Goal: Transaction & Acquisition: Purchase product/service

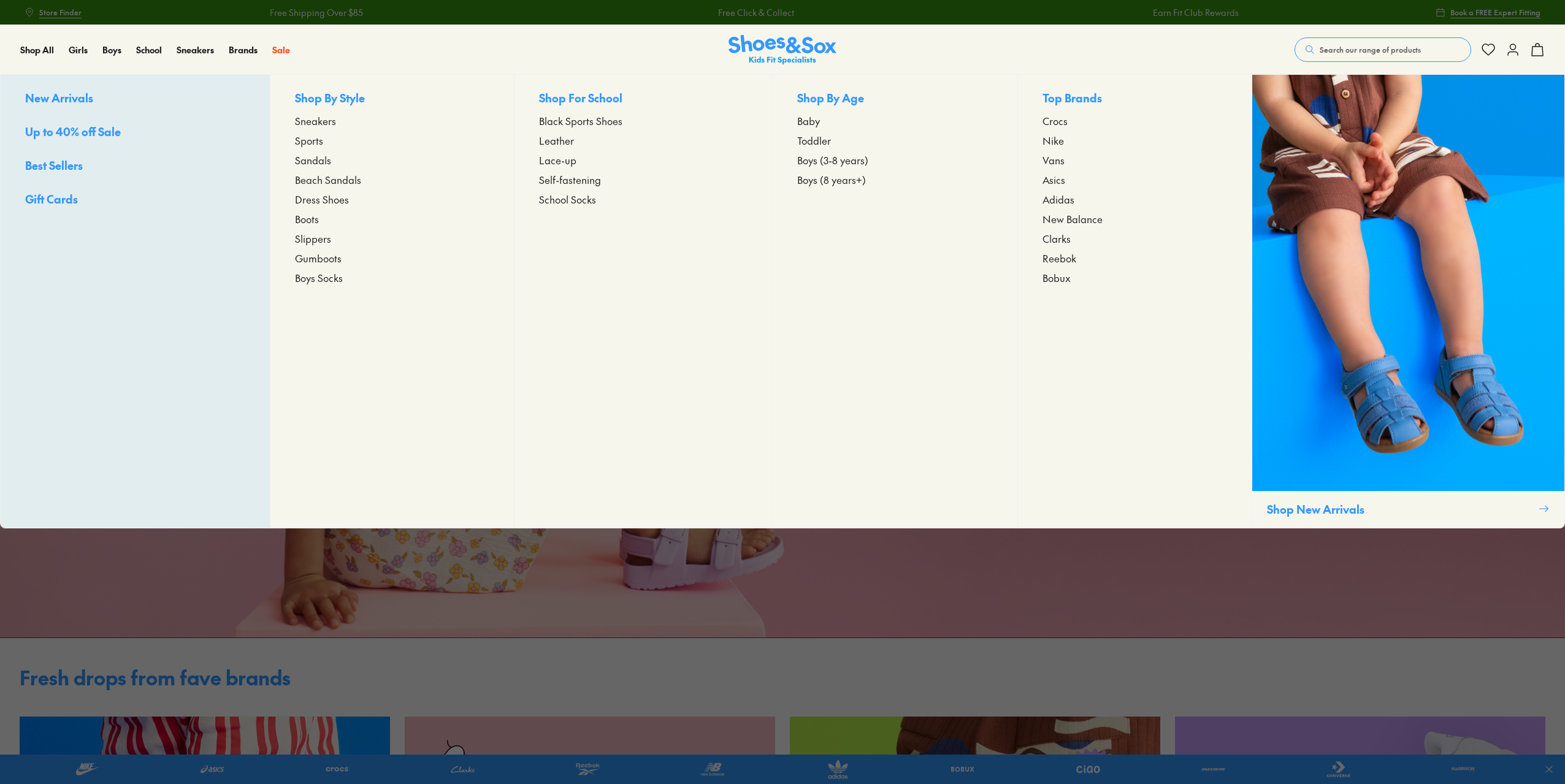
click at [332, 163] on link "Sandals" at bounding box center [392, 160] width 194 height 15
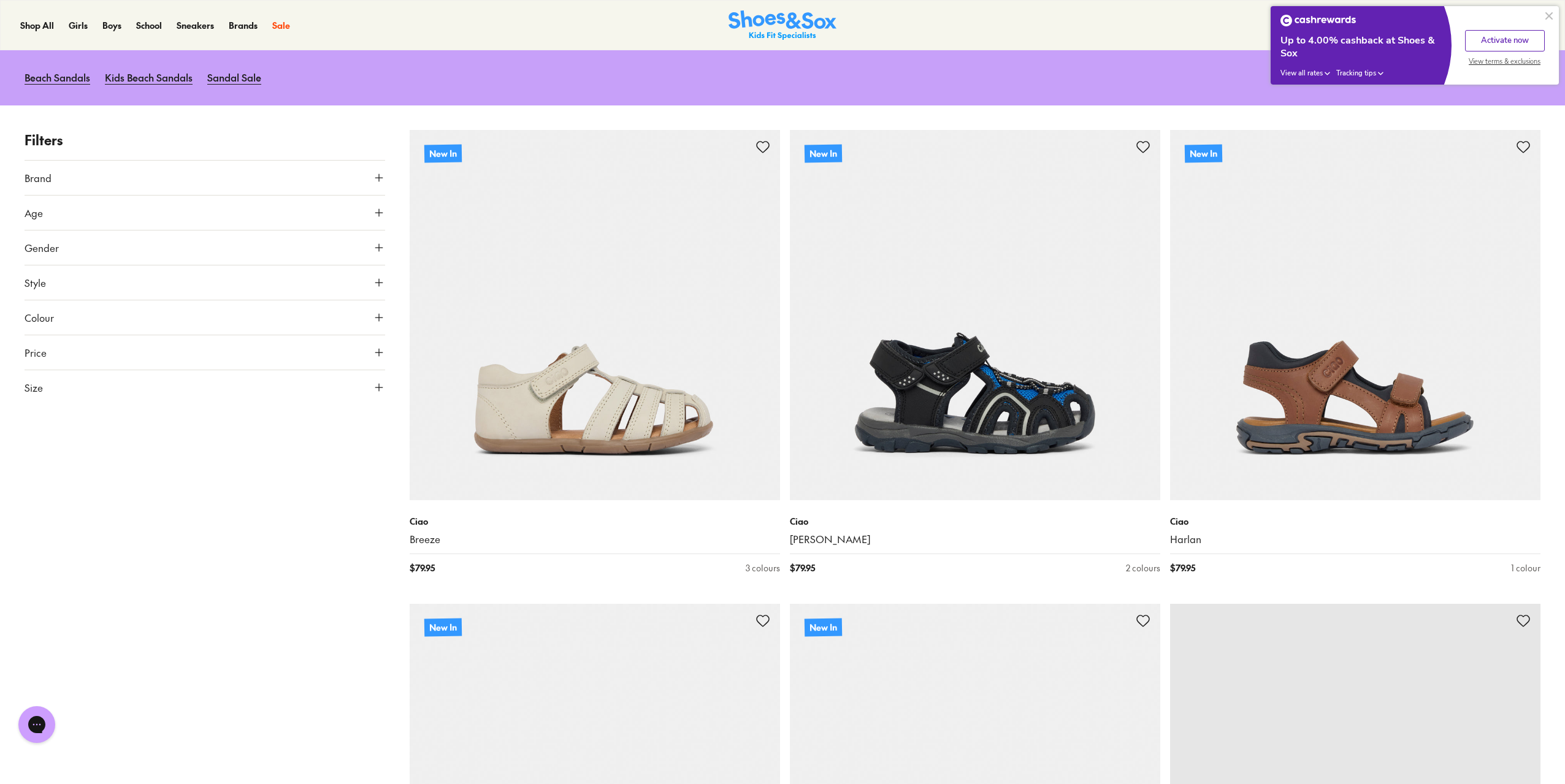
scroll to position [122, 0]
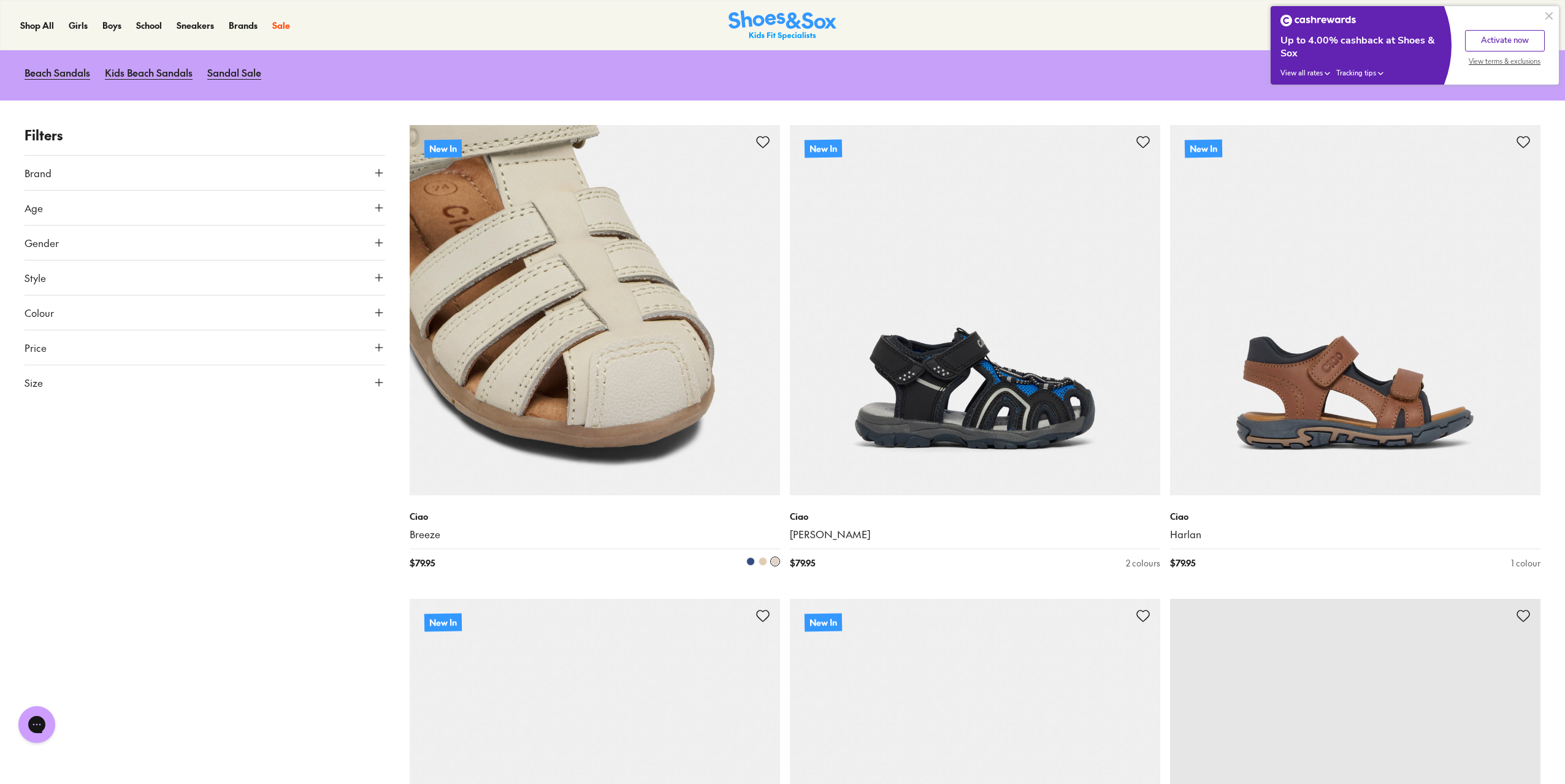
click at [763, 565] on span at bounding box center [763, 562] width 8 height 8
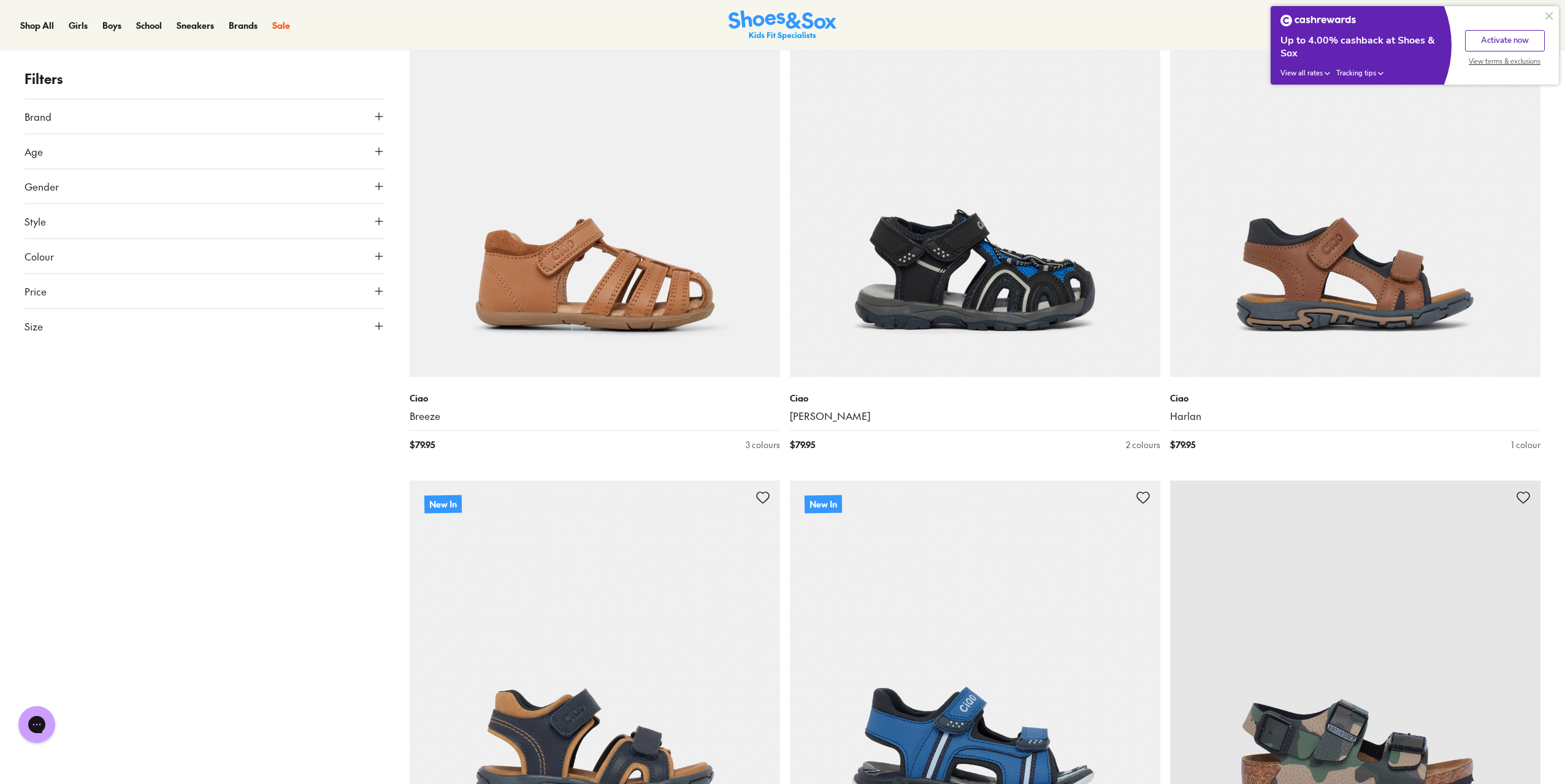
scroll to position [245, 0]
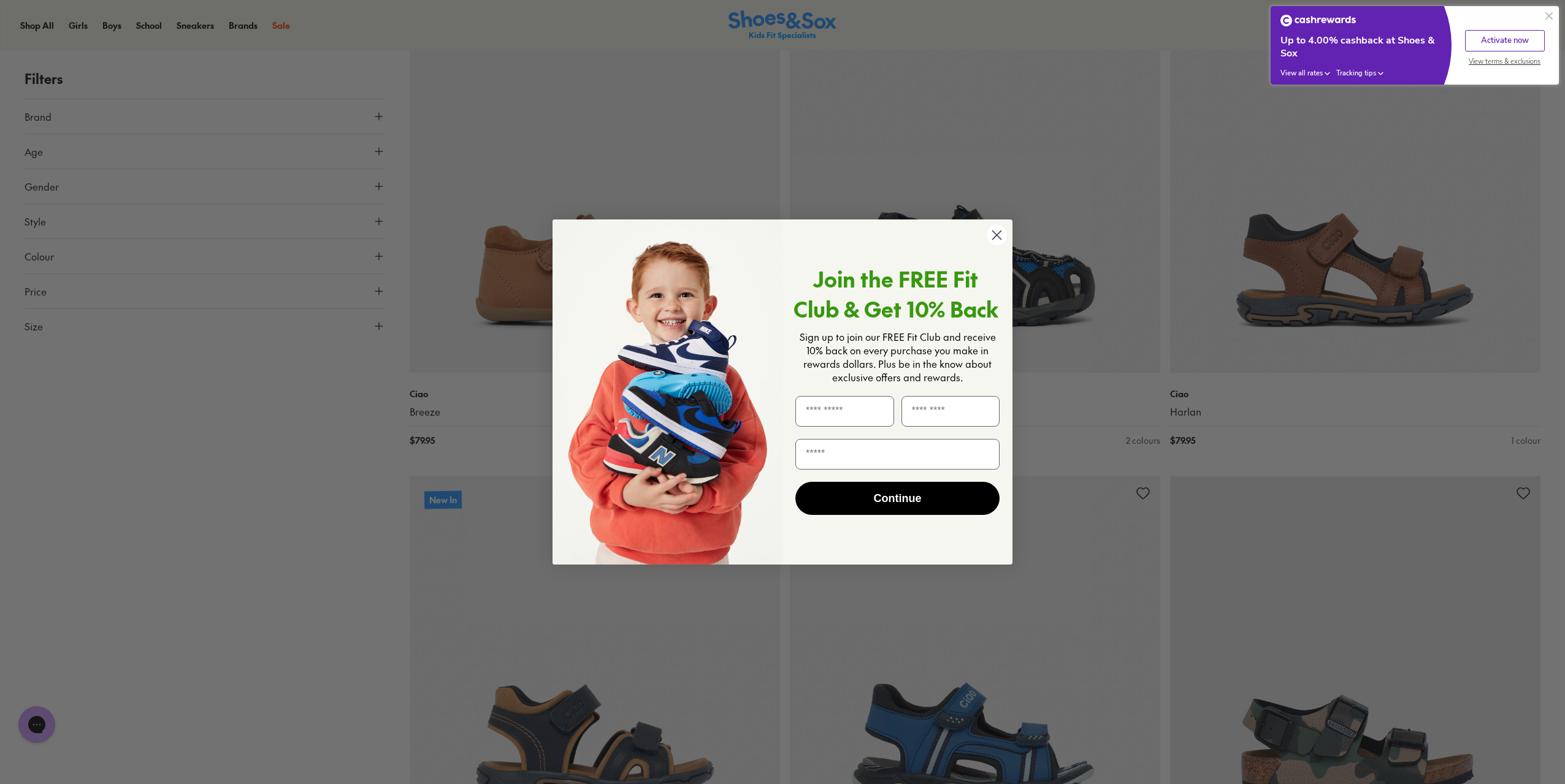
click at [999, 238] on icon "Close dialog" at bounding box center [997, 235] width 8 height 8
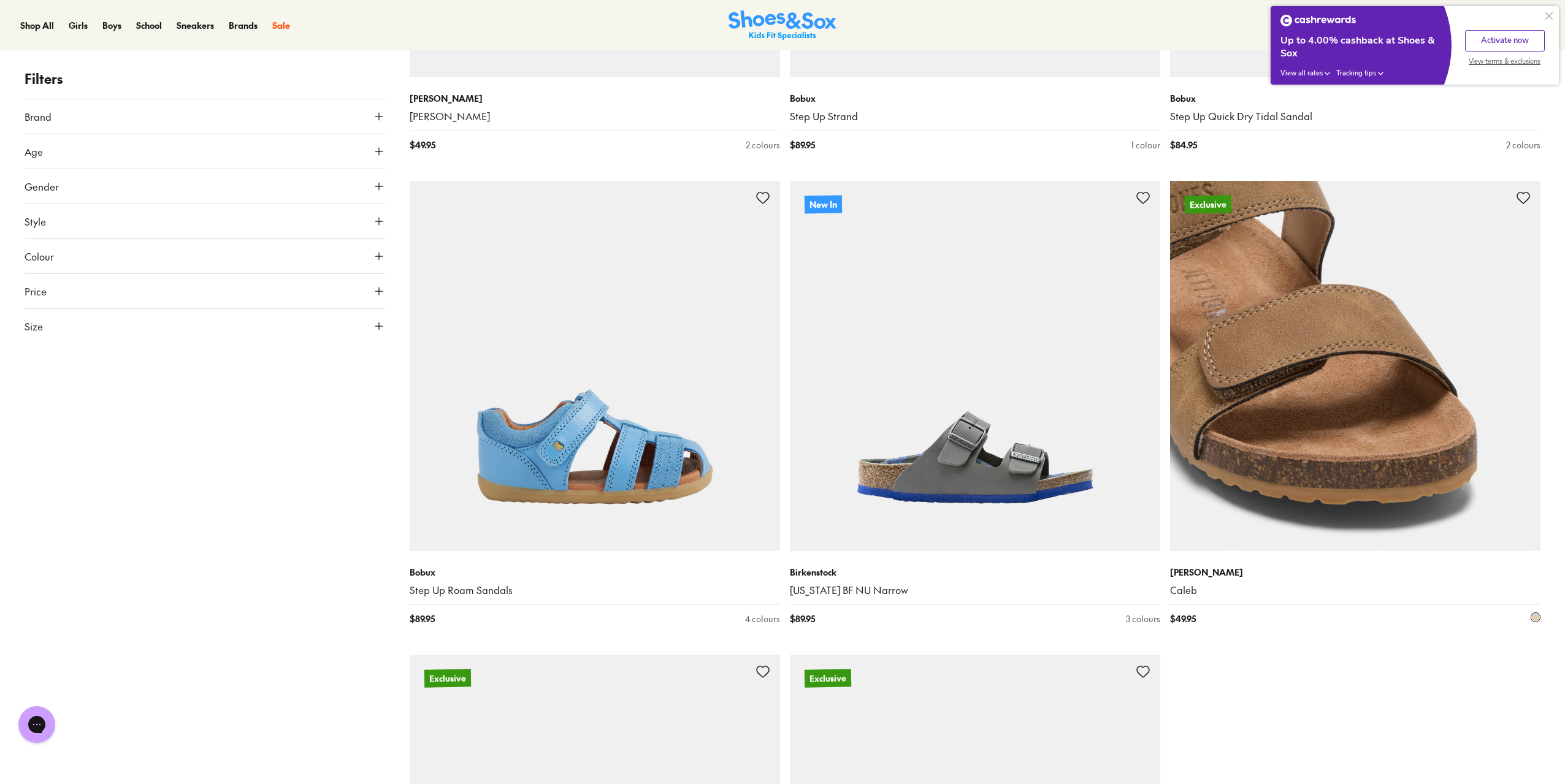
scroll to position [4354, 0]
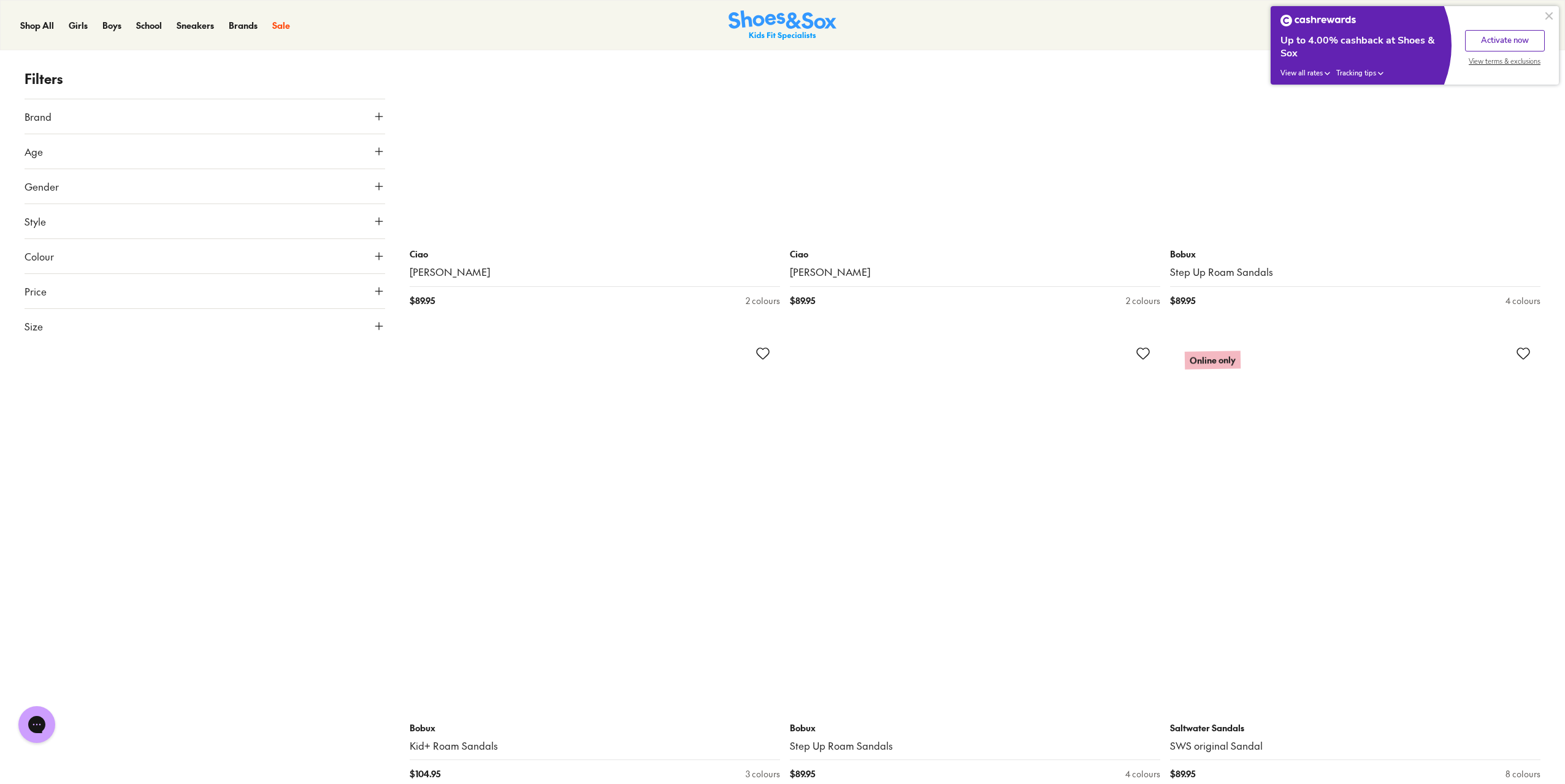
scroll to position [9015, 0]
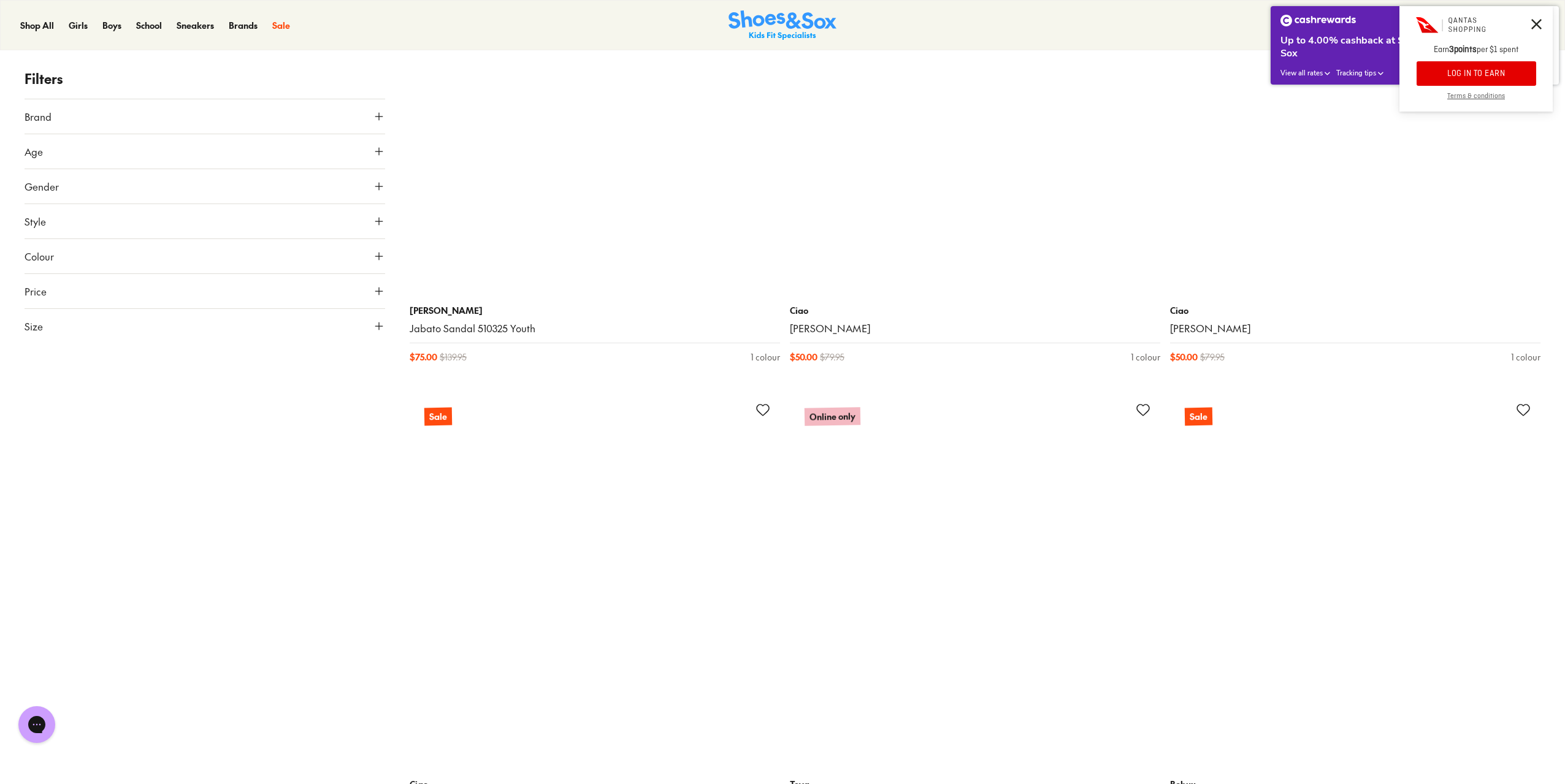
scroll to position [13737, 0]
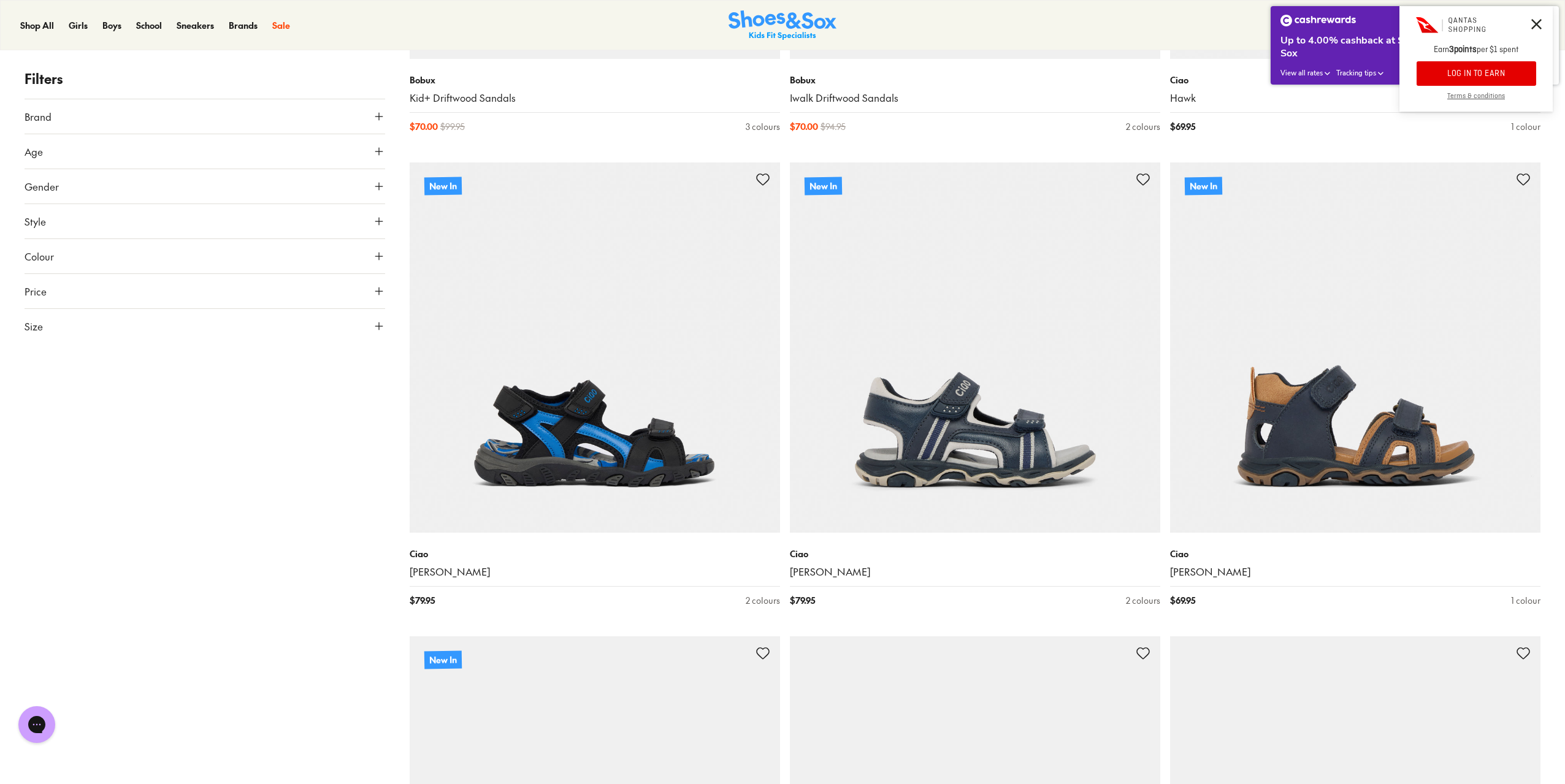
type input "***"
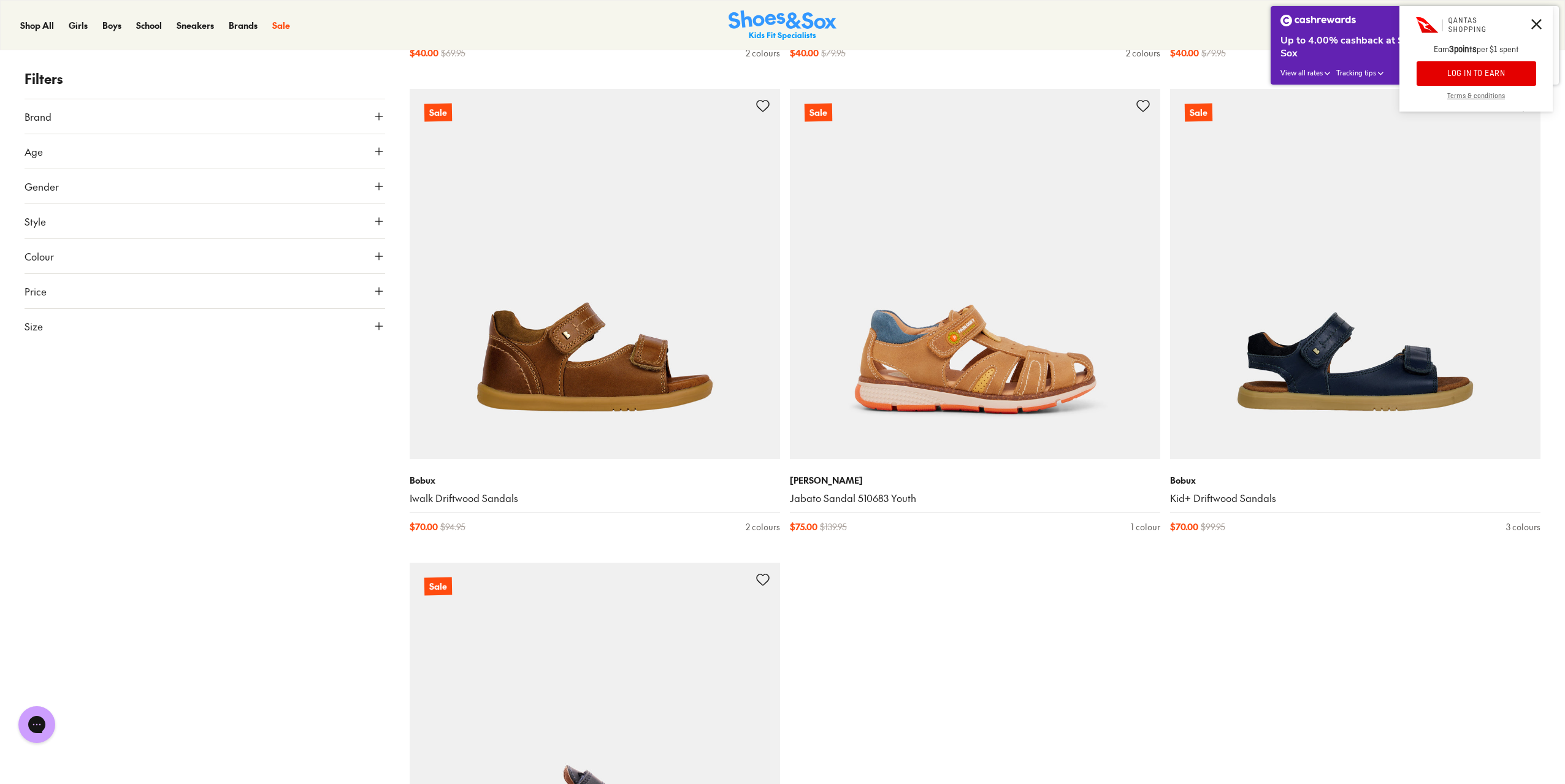
scroll to position [17907, 0]
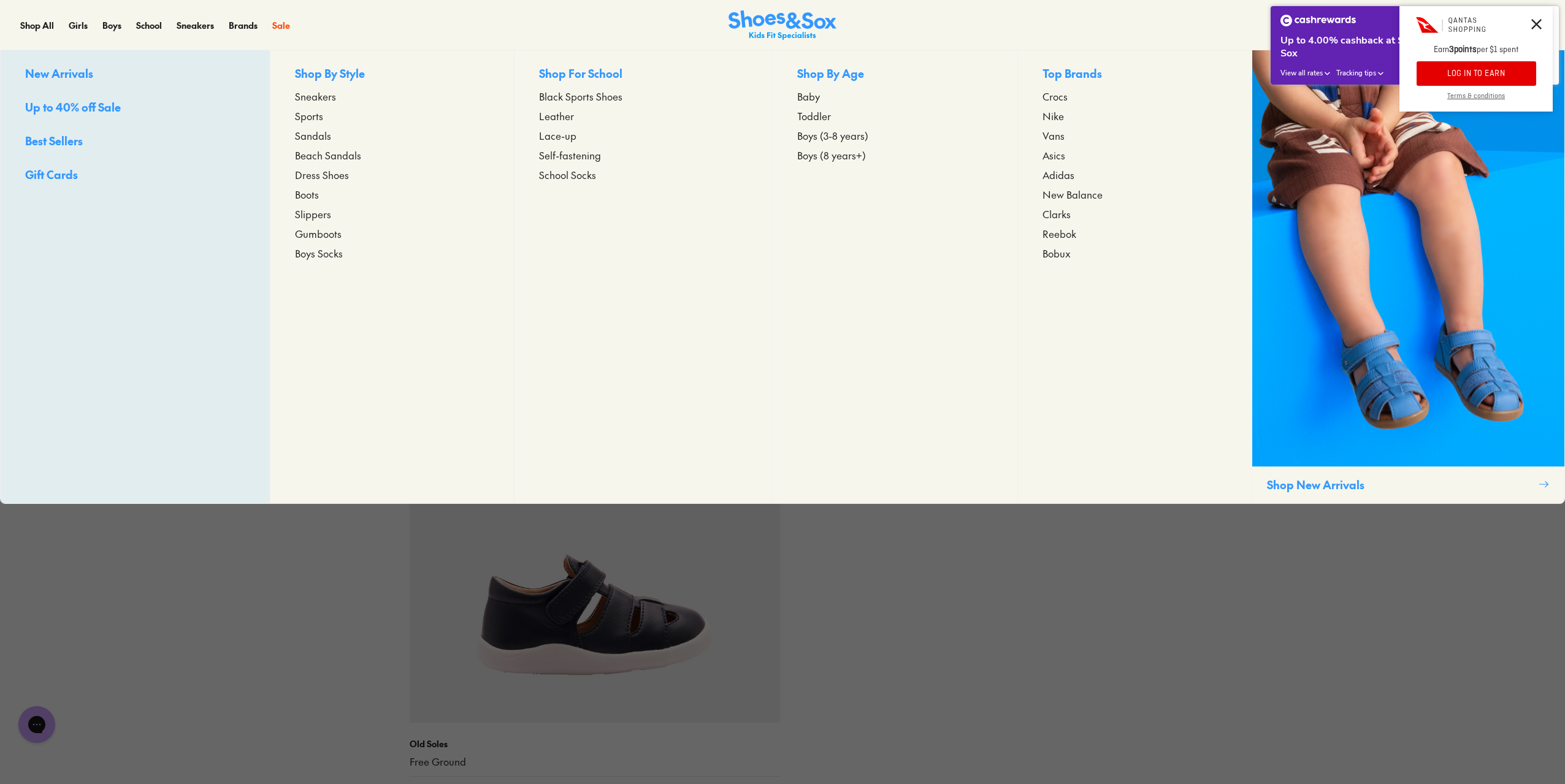
click at [303, 198] on span "Boots" at bounding box center [307, 194] width 24 height 15
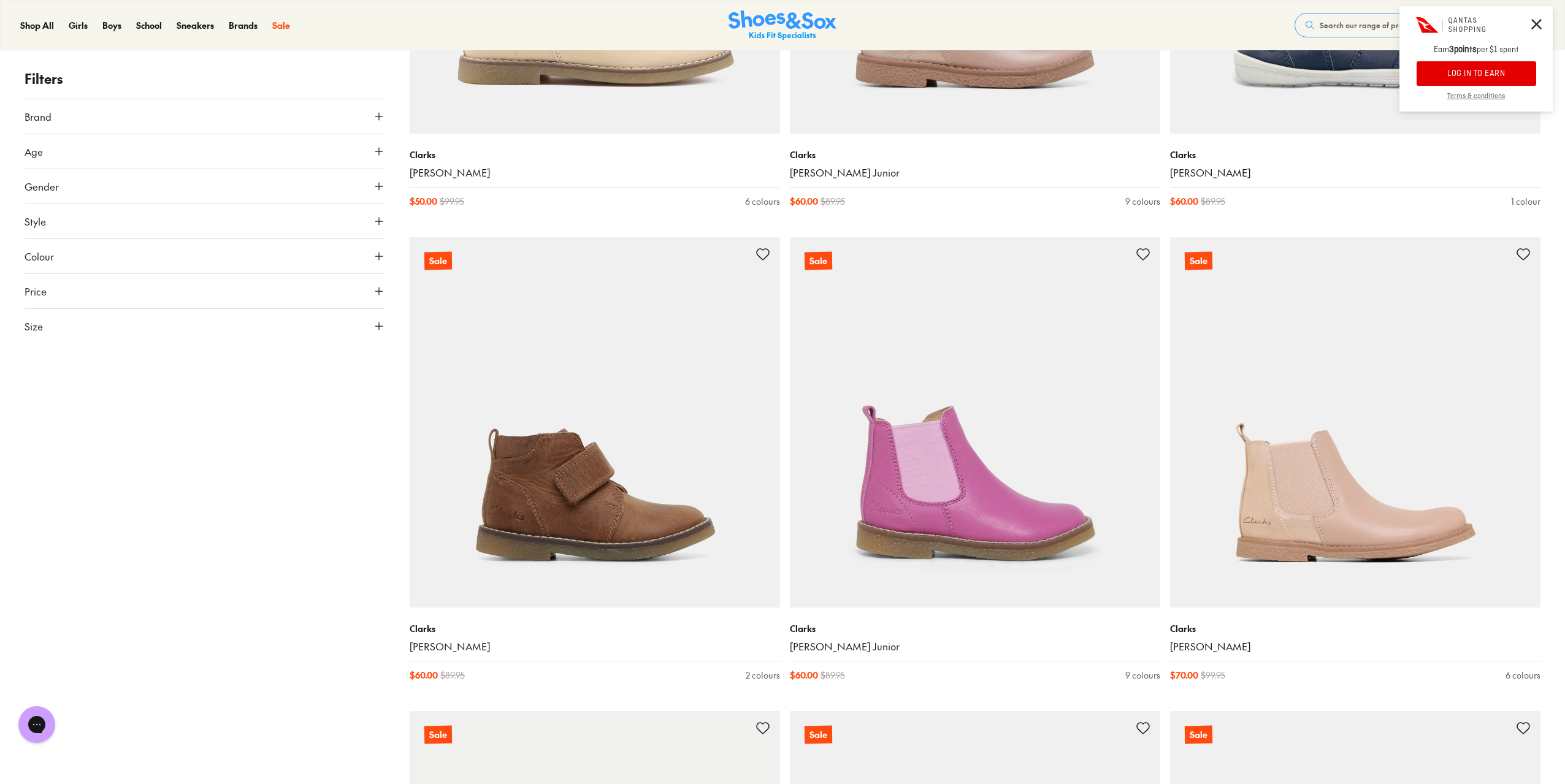
scroll to position [2392, 0]
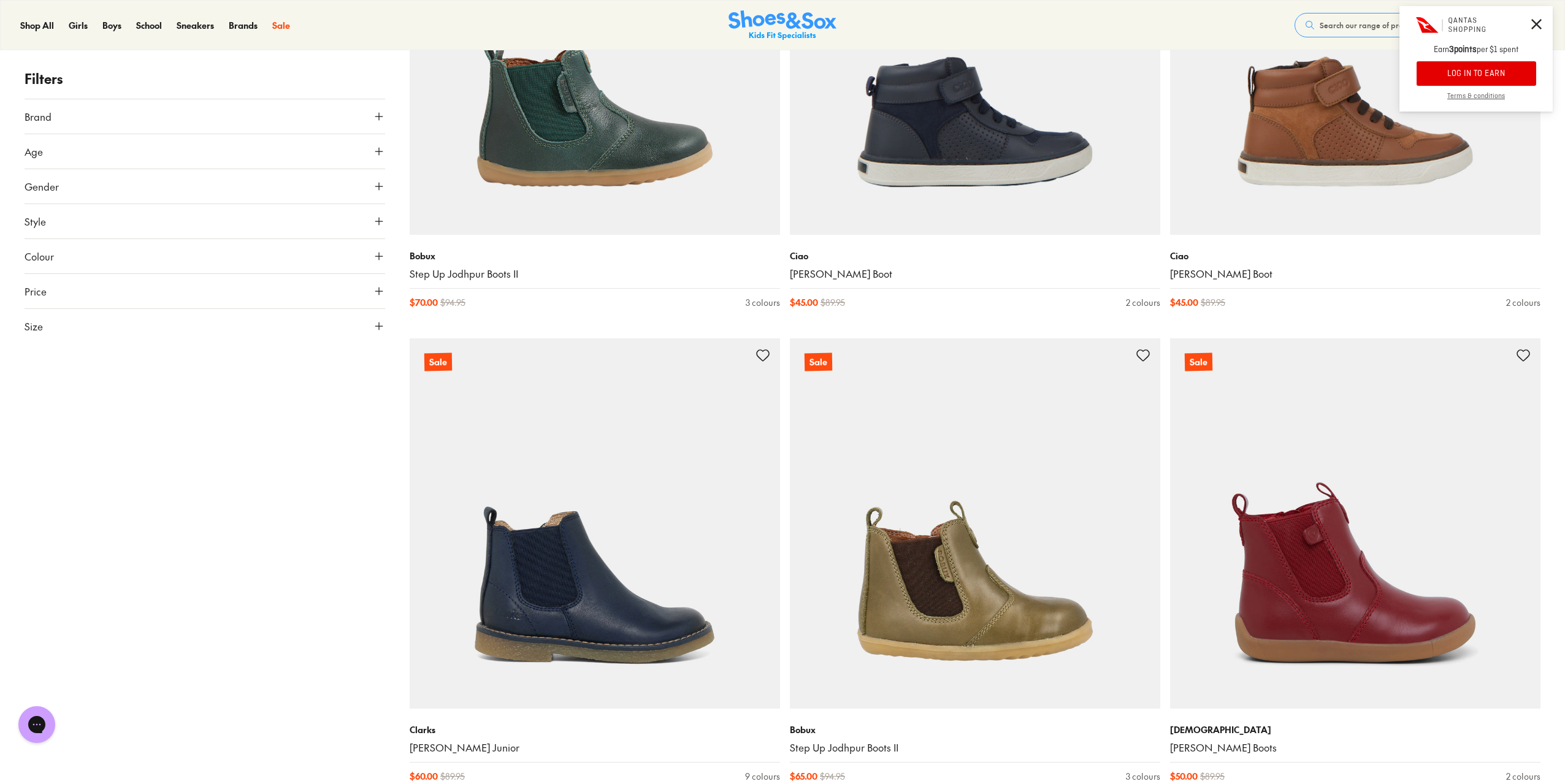
scroll to position [6746, 0]
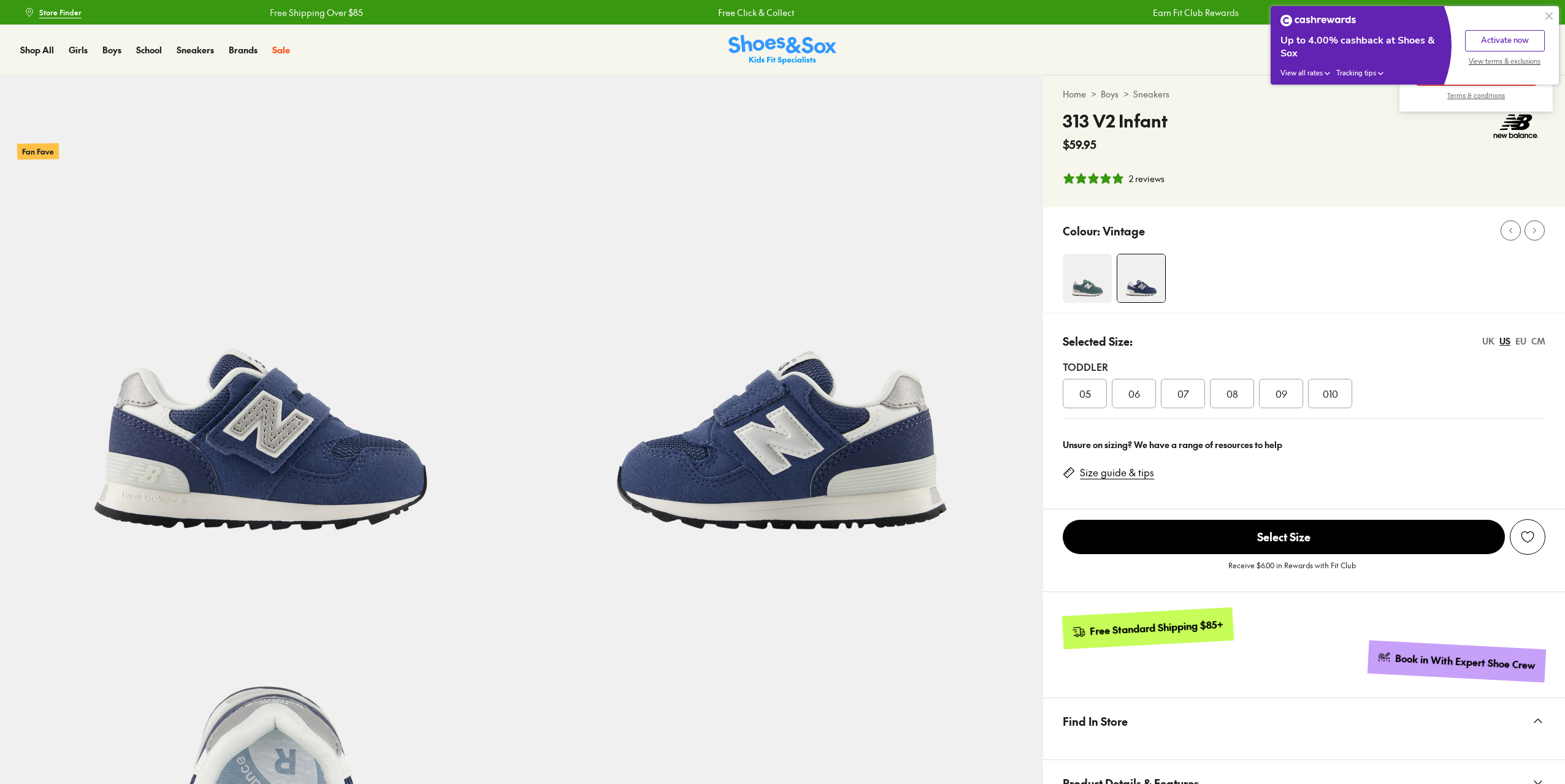
select select "*"
